Goal: Entertainment & Leisure: Consume media (video, audio)

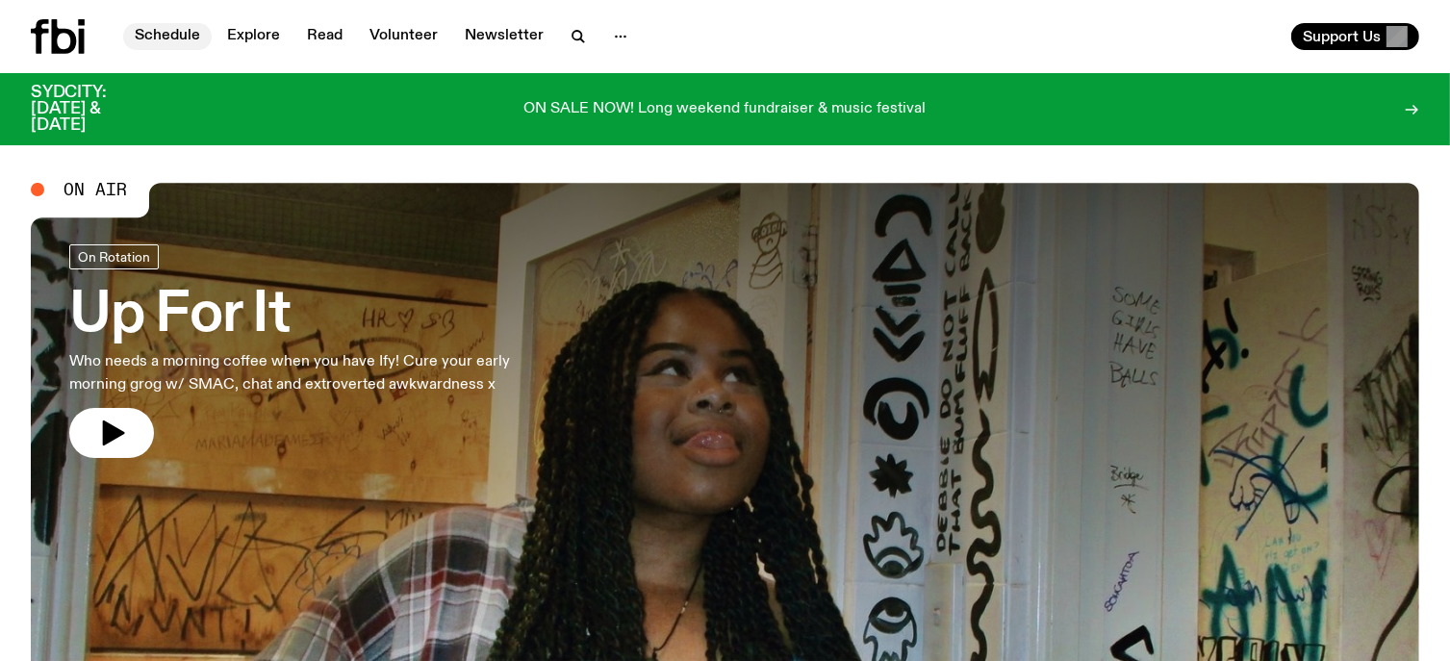
click at [158, 30] on link "Schedule" at bounding box center [167, 36] width 88 height 27
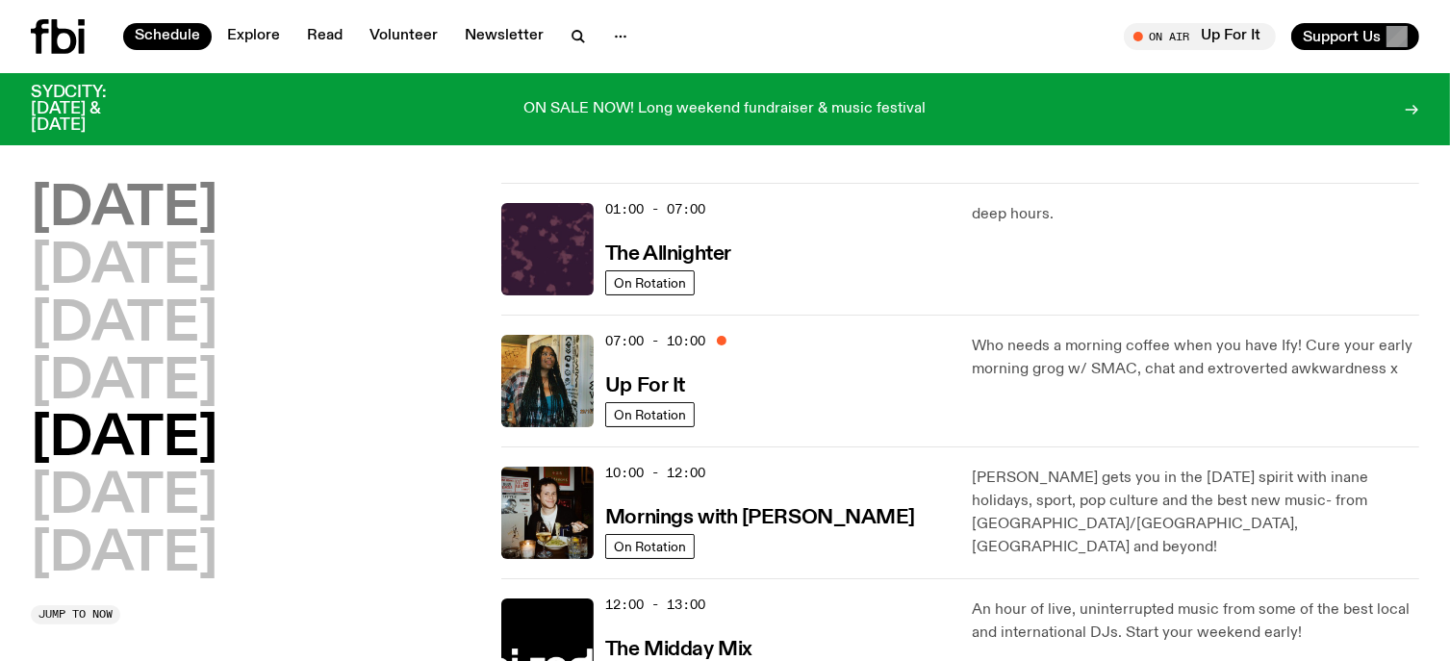
click at [126, 205] on h2 "[DATE]" at bounding box center [124, 210] width 187 height 54
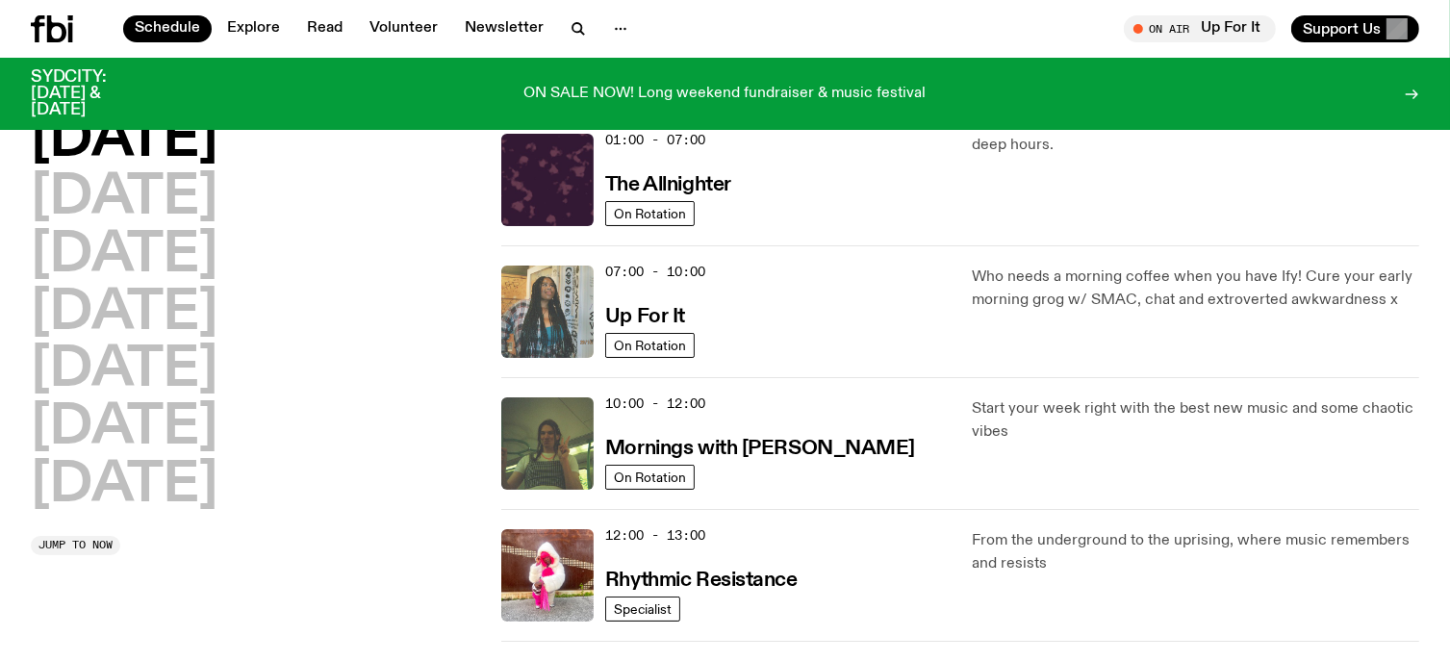
scroll to position [439, 0]
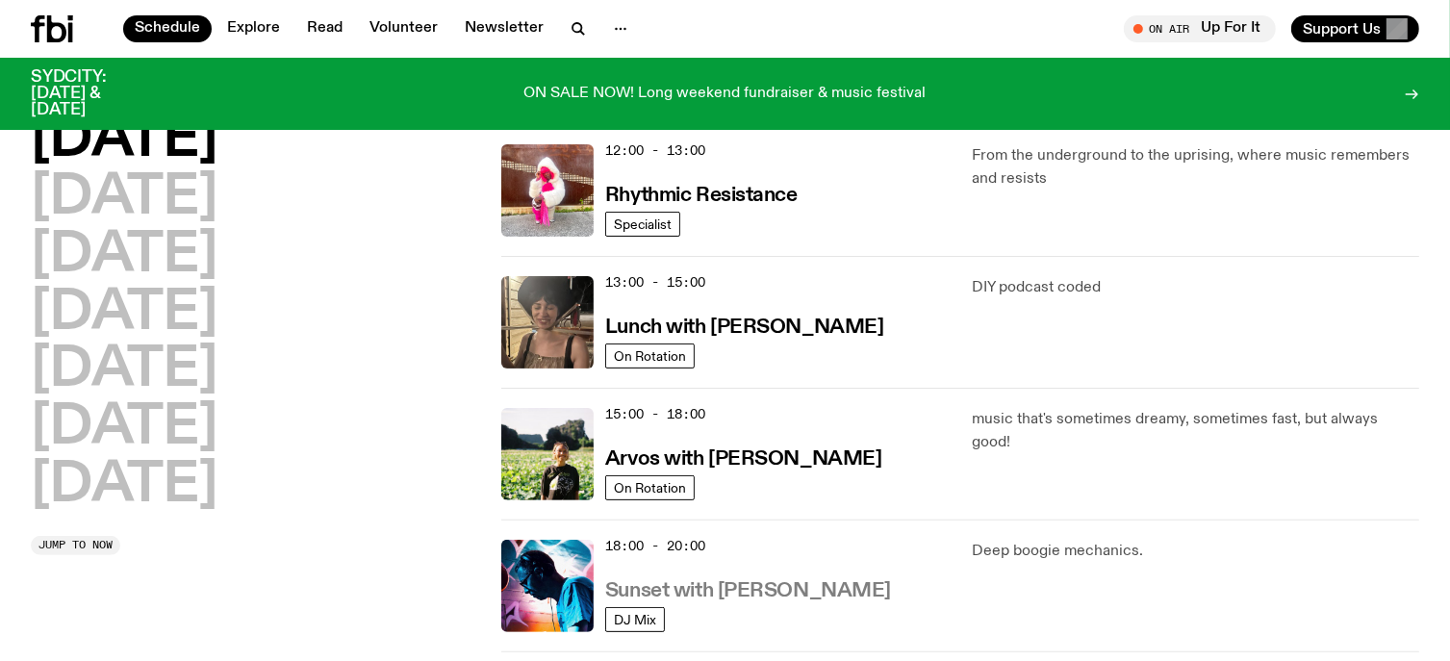
click at [681, 582] on h3 "Sunset with [PERSON_NAME]" at bounding box center [748, 591] width 286 height 20
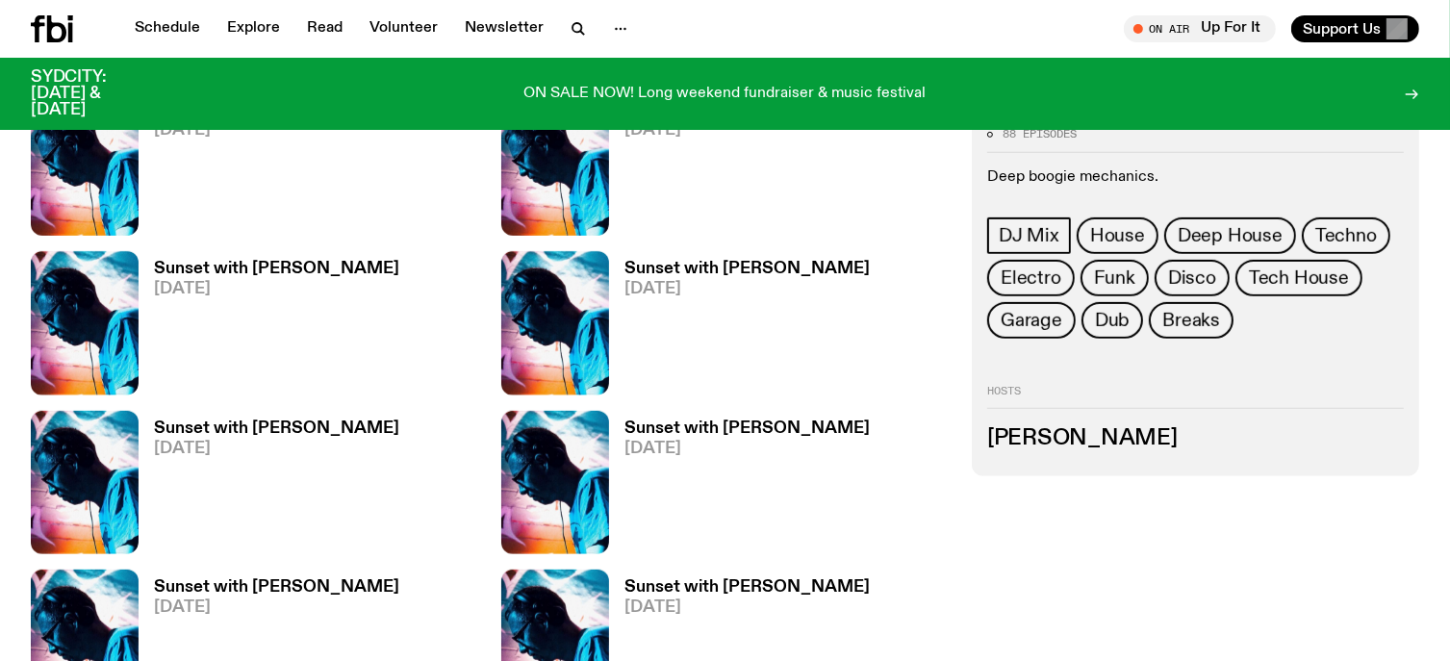
scroll to position [946, 0]
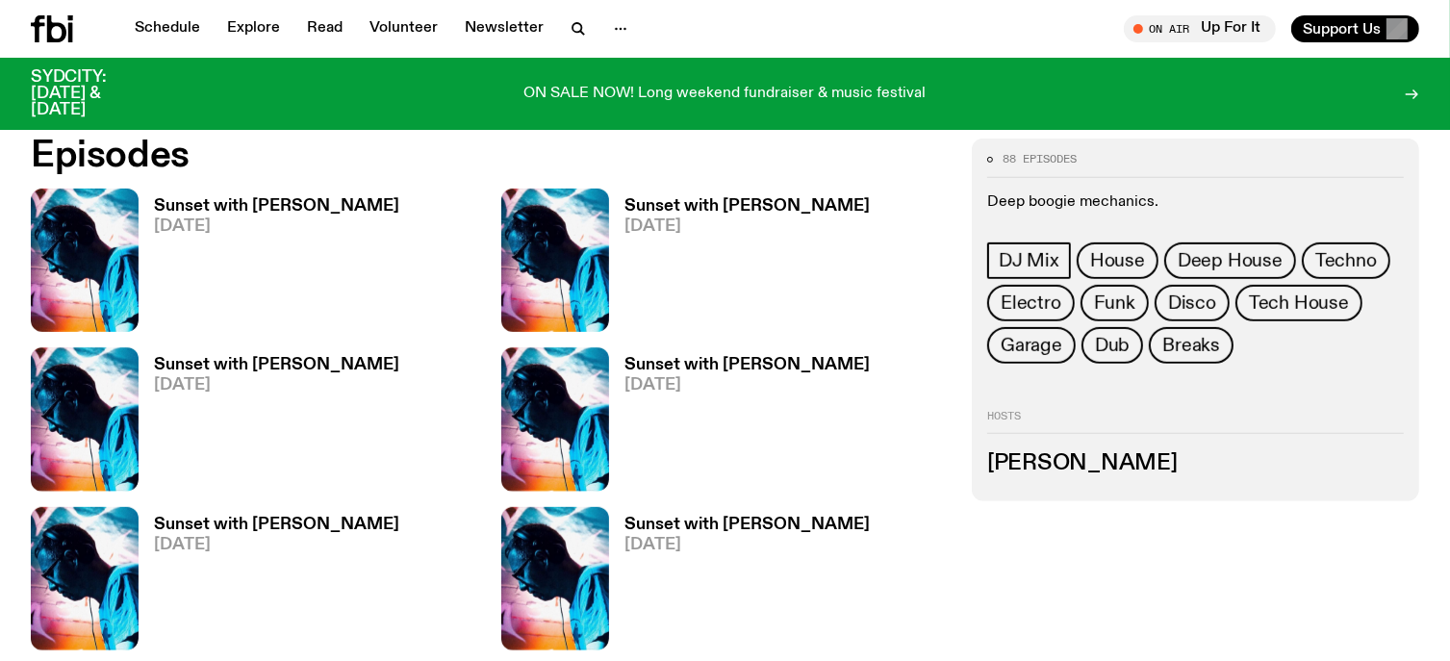
click at [277, 201] on h3 "Sunset with [PERSON_NAME]" at bounding box center [276, 206] width 245 height 16
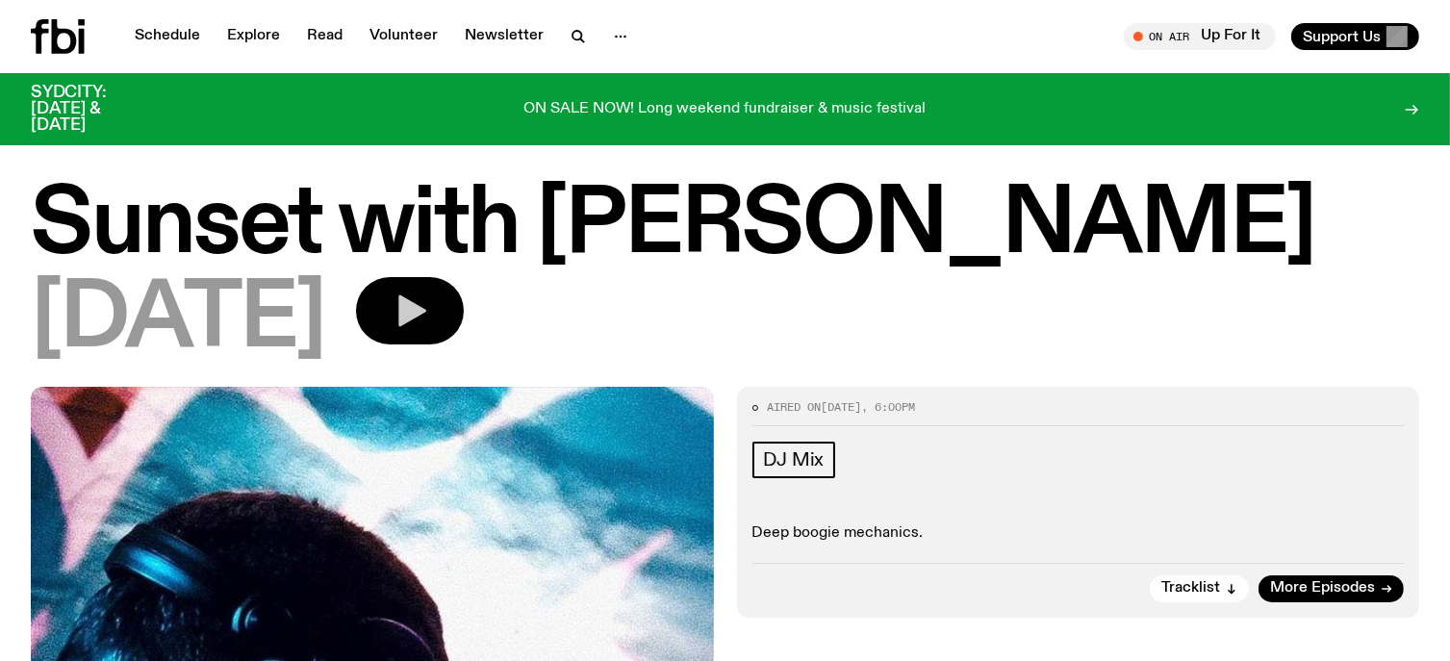
click at [429, 299] on icon "button" at bounding box center [410, 310] width 38 height 38
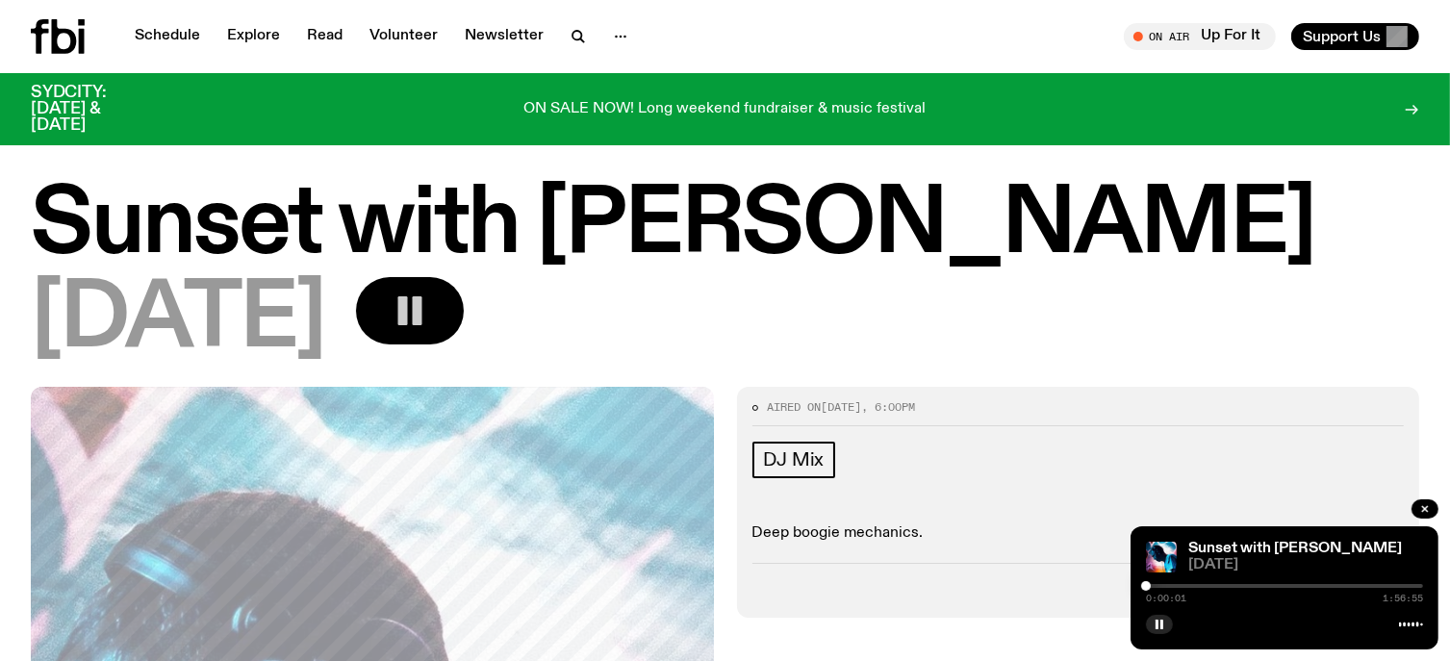
click at [1173, 580] on div "0:00:01 1:56:55" at bounding box center [1284, 591] width 277 height 23
click at [1173, 586] on div at bounding box center [1284, 586] width 277 height 4
click at [1201, 586] on div at bounding box center [1284, 586] width 277 height 4
click at [408, 314] on rect "button" at bounding box center [403, 310] width 10 height 29
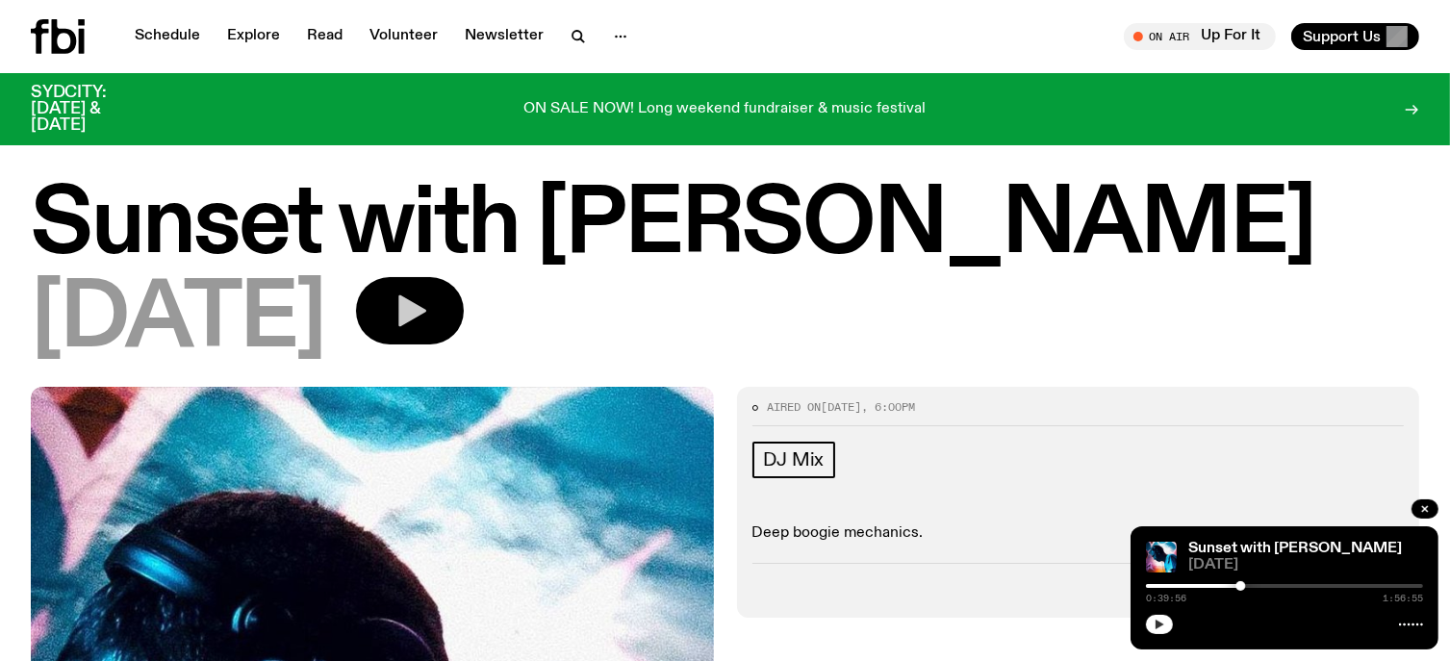
click at [1154, 625] on icon "button" at bounding box center [1159, 624] width 12 height 12
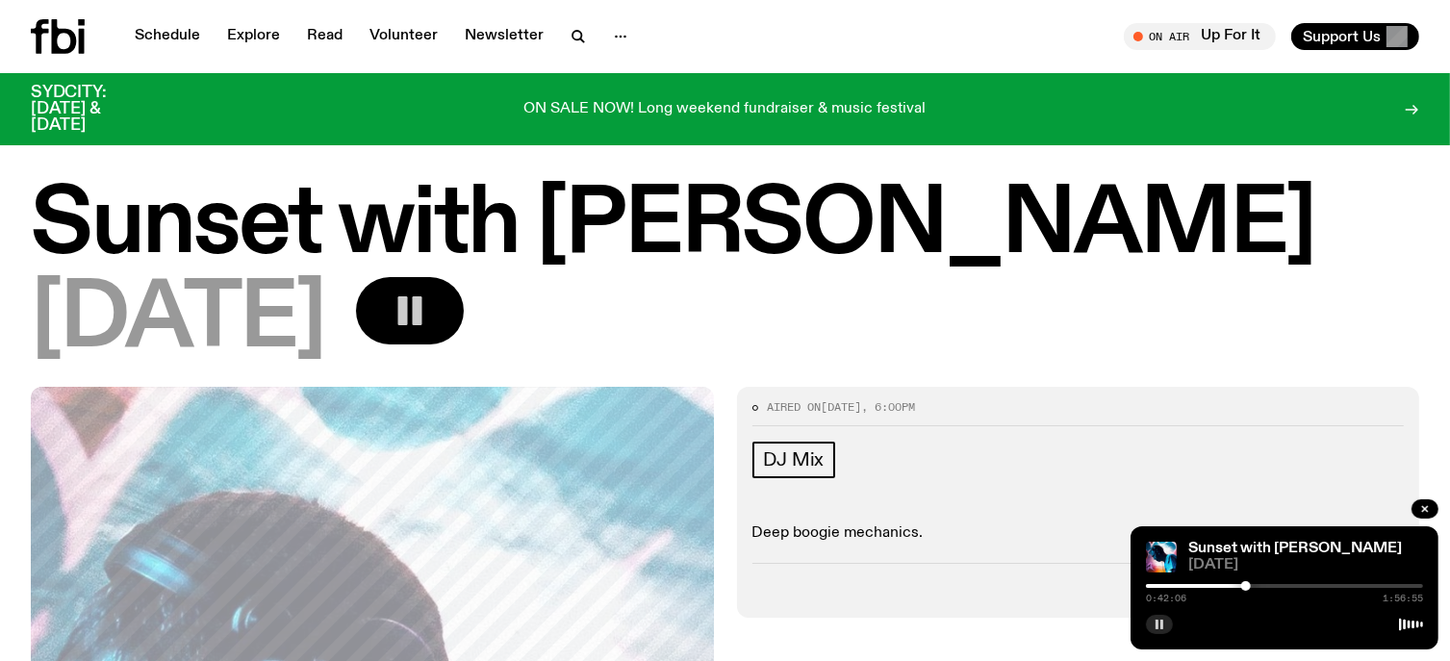
click at [429, 328] on icon "button" at bounding box center [410, 310] width 38 height 38
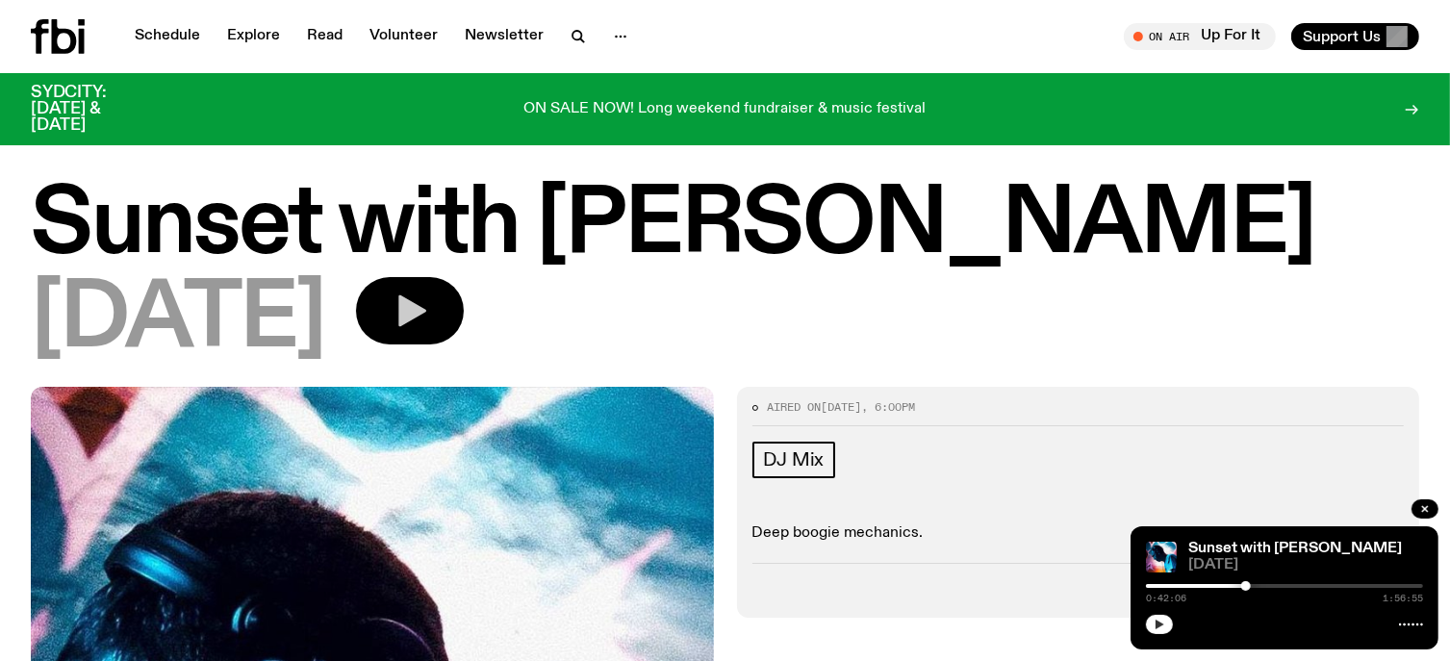
click at [1157, 622] on icon "button" at bounding box center [1159, 624] width 9 height 10
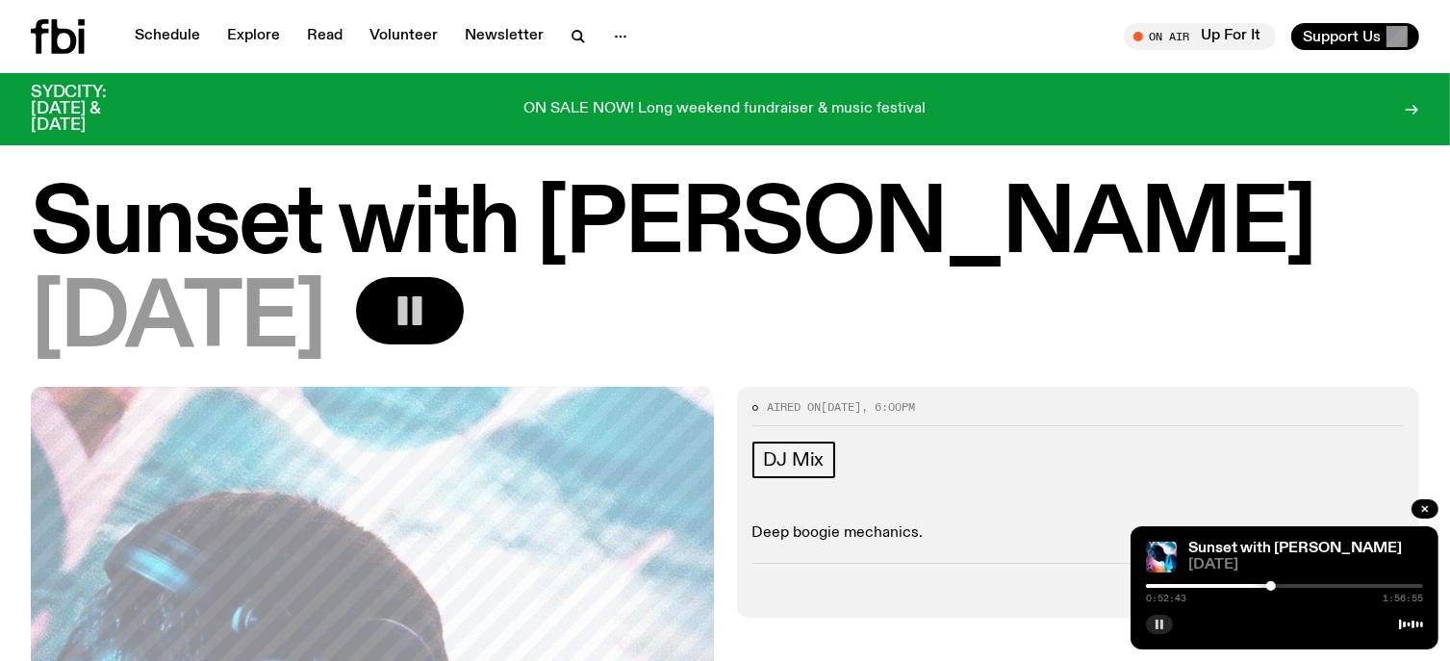
click at [1165, 630] on button "button" at bounding box center [1159, 624] width 27 height 19
